Goal: Transaction & Acquisition: Purchase product/service

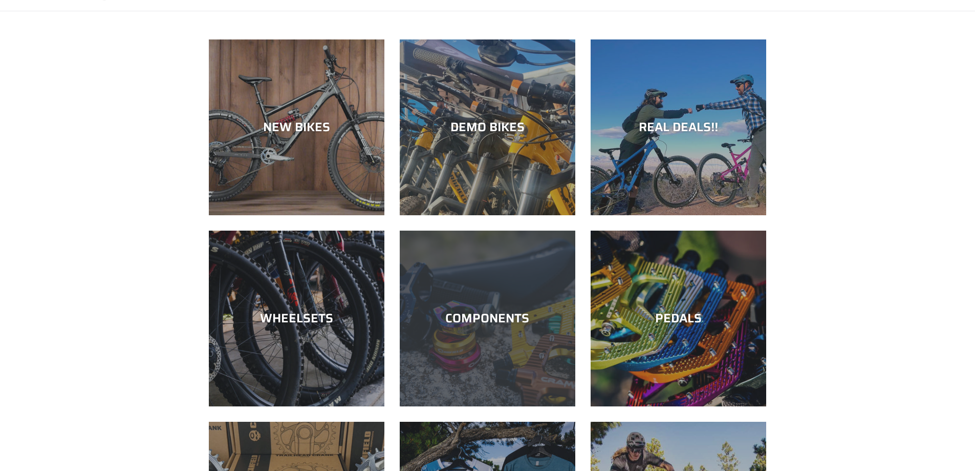
scroll to position [154, 0]
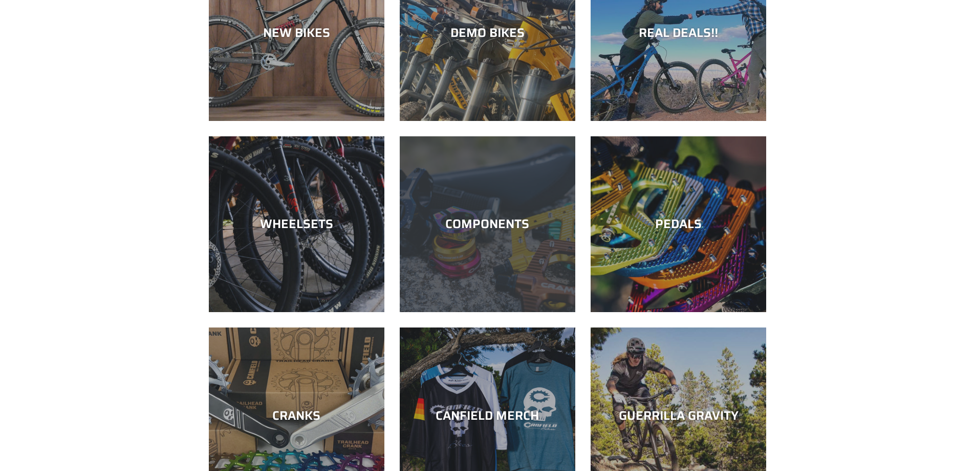
click at [548, 226] on div "COMPONENTS" at bounding box center [488, 224] width 176 height 15
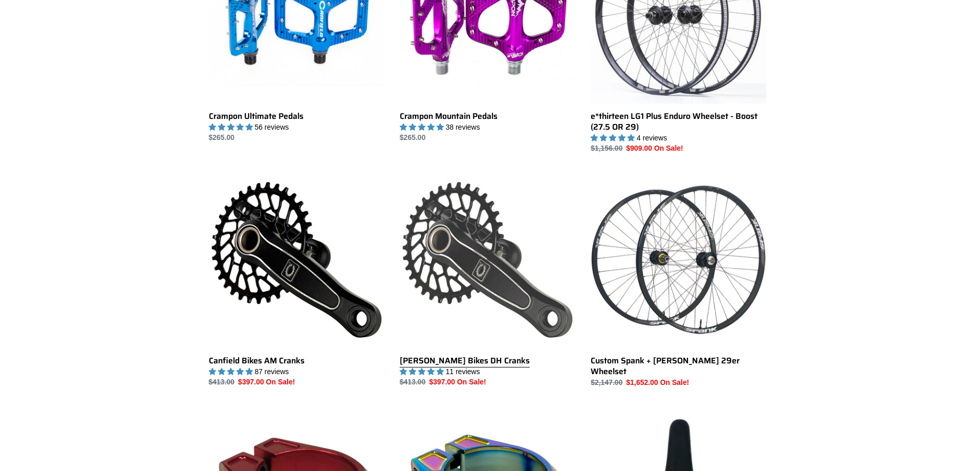
scroll to position [410, 0]
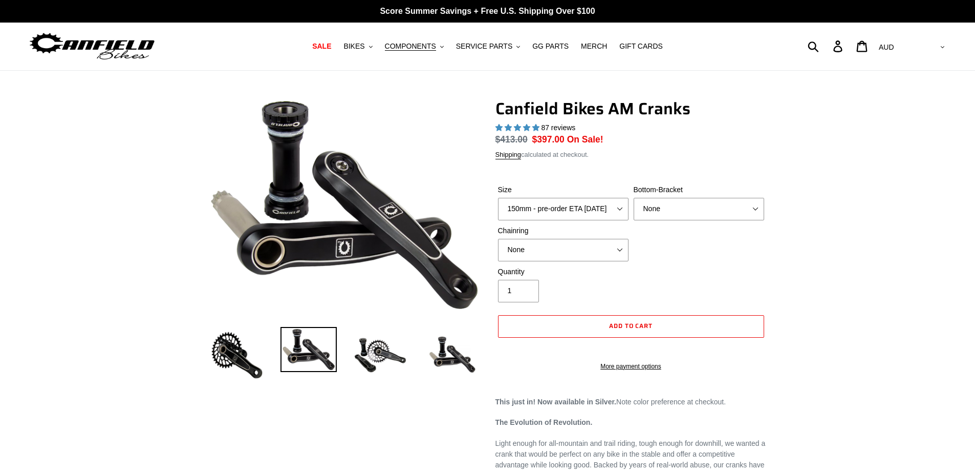
select select "highest-rating"
click at [601, 210] on select "150mm - pre-order ETA 10/15/25 155mm - pre-order ETA 10/15/25 160mm - pre-order…" at bounding box center [563, 209] width 131 height 23
select select "155mm - pre-order ETA 10/15/25"
click at [498, 198] on select "150mm - pre-order ETA 10/15/25 155mm - pre-order ETA 10/15/25 160mm - pre-order…" at bounding box center [563, 209] width 131 height 23
click at [724, 219] on select "None BSA Threaded 68/73mm Press Fit PF92" at bounding box center [699, 209] width 131 height 23
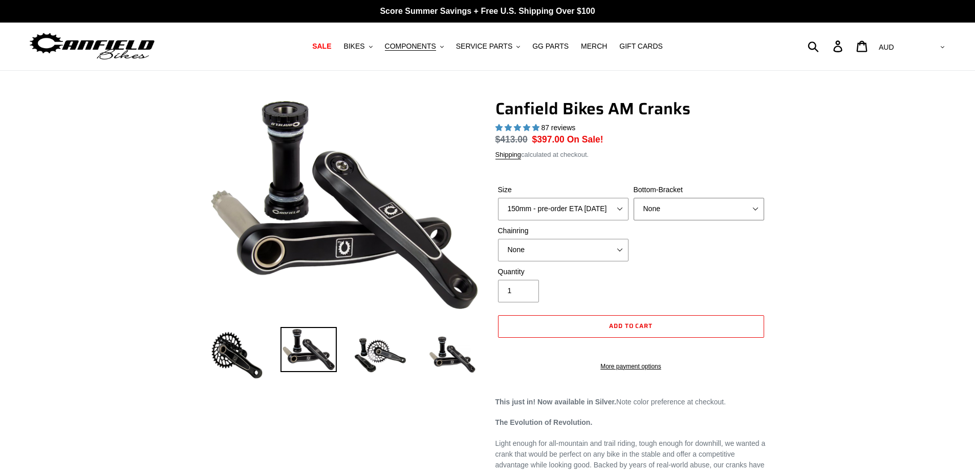
select select "BSA Threaded 68/73mm"
click at [634, 198] on select "None BSA Threaded 68/73mm Press Fit PF92" at bounding box center [699, 209] width 131 height 23
click at [573, 251] on select "None 30t Round (Boost 148) 30t Oval (Boost 148) 32t Round (Boost 148) 32t Oval …" at bounding box center [563, 250] width 131 height 23
select select "32t Round (Boost 148)"
click at [498, 239] on select "None 30t Round (Boost 148) 30t Oval (Boost 148) 32t Round (Boost 148) 32t Oval …" at bounding box center [563, 250] width 131 height 23
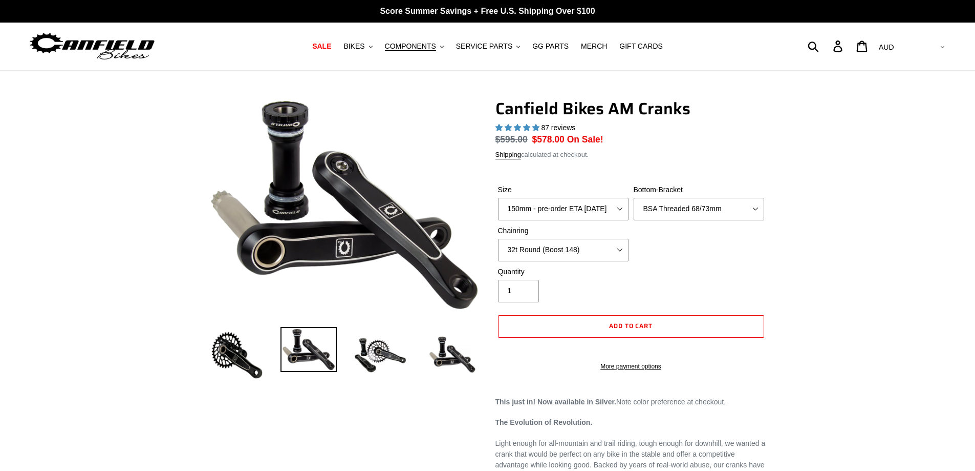
drag, startPoint x: 797, startPoint y: 248, endPoint x: 806, endPoint y: 82, distance: 165.6
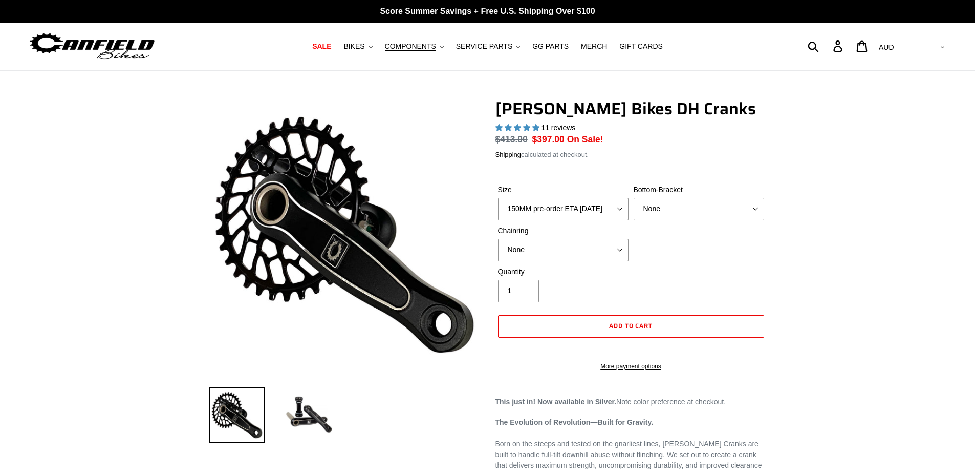
select select "highest-rating"
